Goal: Navigation & Orientation: Find specific page/section

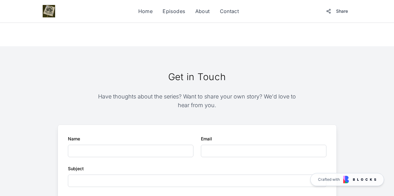
scroll to position [530, 0]
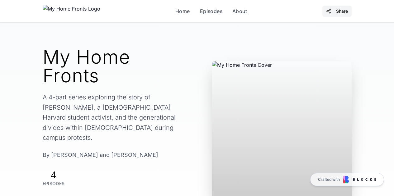
click at [352, 12] on button "Share" at bounding box center [336, 11] width 29 height 11
click at [200, 11] on link "Episodes" at bounding box center [211, 10] width 22 height 7
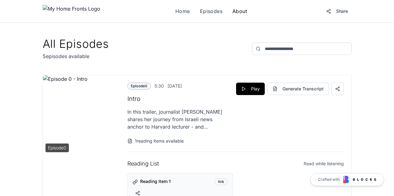
click at [232, 14] on link "About" at bounding box center [239, 10] width 15 height 7
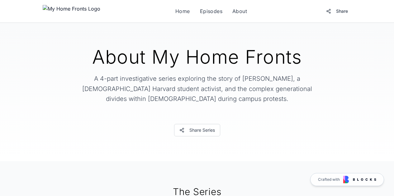
click at [168, 61] on h1 "About My Home Fronts" at bounding box center [197, 57] width 279 height 19
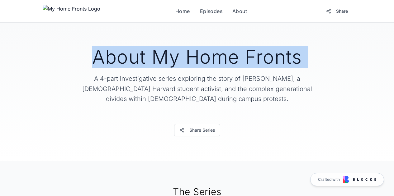
click at [168, 61] on h1 "About My Home Fronts" at bounding box center [197, 57] width 279 height 19
copy h1 "About My Home Fronts"
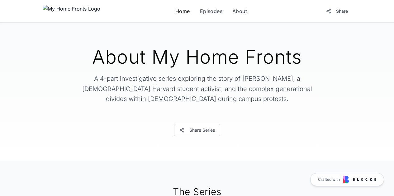
click at [175, 12] on link "Home" at bounding box center [182, 10] width 15 height 7
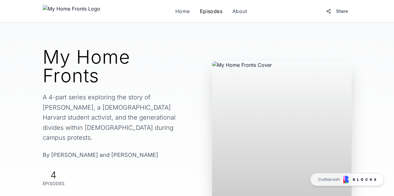
click at [200, 13] on link "Episodes" at bounding box center [211, 10] width 22 height 7
